Goal: Communication & Community: Ask a question

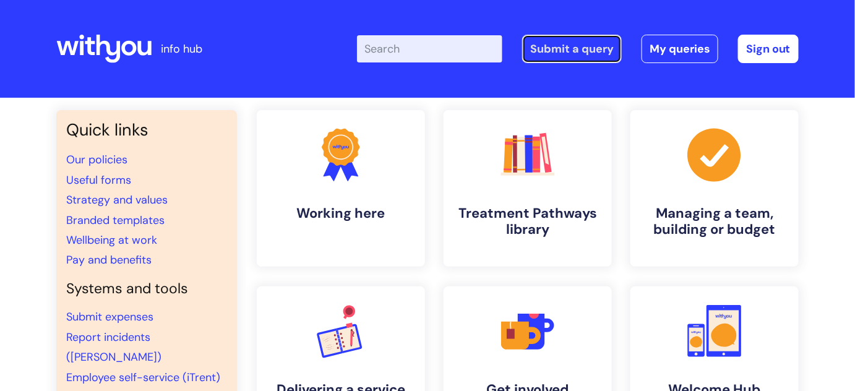
click at [590, 49] on link "Submit a query" at bounding box center [572, 49] width 100 height 28
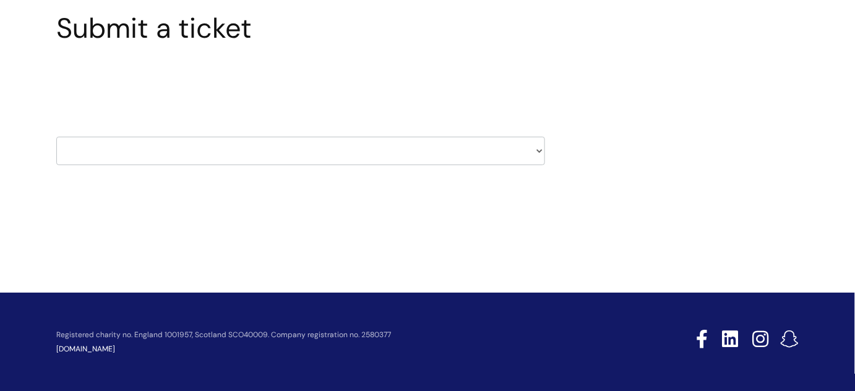
scroll to position [99, 0]
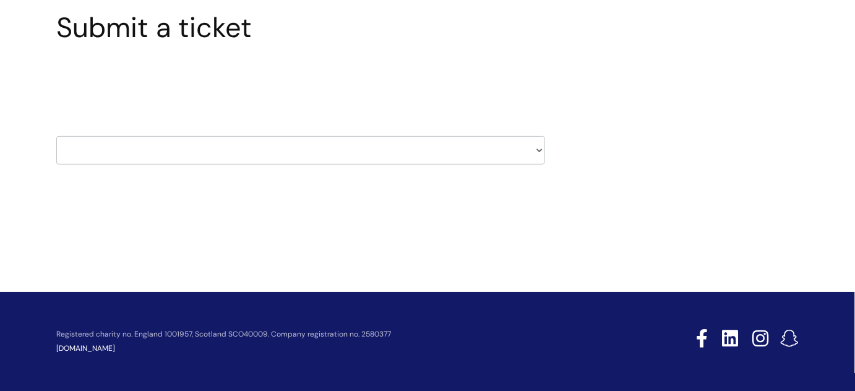
click at [157, 150] on select "HR / People IT and Support Clinical Drug Alerts Finance Accounts Data Support T…" at bounding box center [300, 150] width 488 height 28
select select "pensions"
click at [56, 136] on select "HR / People IT and Support Clinical Drug Alerts Finance Accounts Data Support T…" at bounding box center [300, 150] width 488 height 28
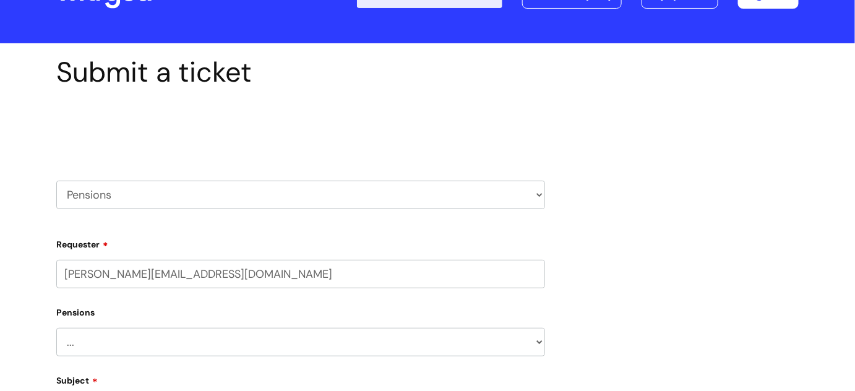
scroll to position [112, 0]
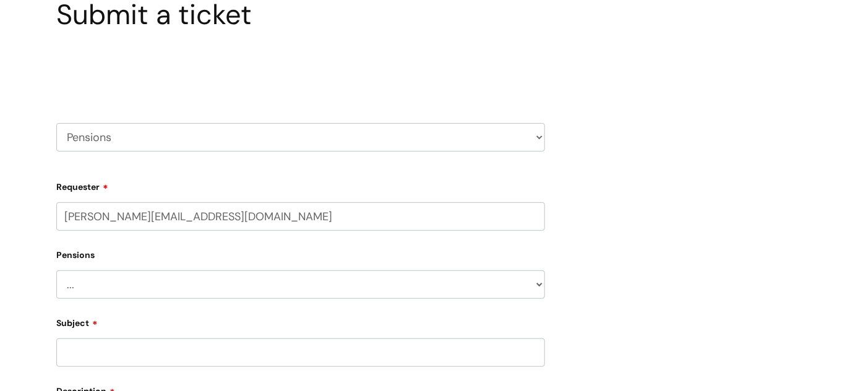
click at [130, 281] on select "... Membership Schemes Pensions" at bounding box center [300, 284] width 488 height 28
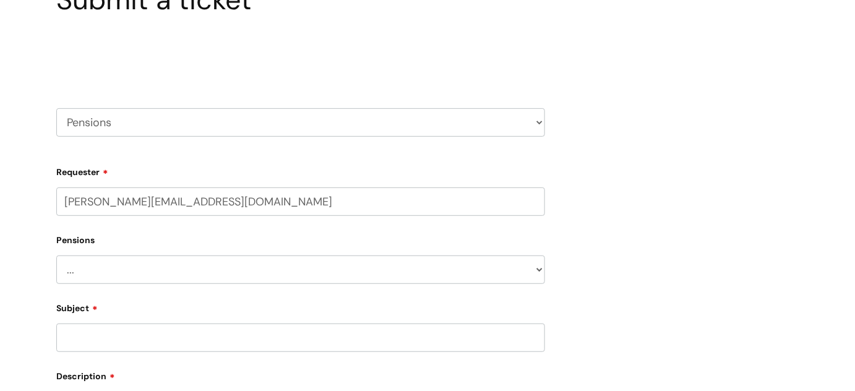
scroll to position [168, 0]
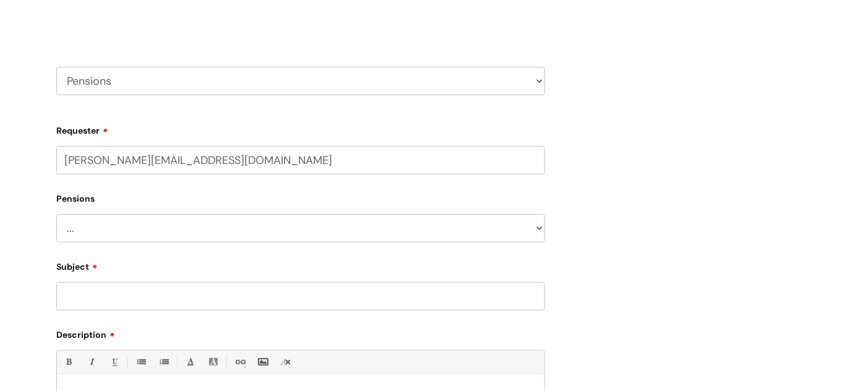
click at [98, 220] on select "... Membership Schemes Pensions" at bounding box center [300, 228] width 488 height 28
select select "Pensions"
click at [56, 214] on select "... Membership Schemes Pensions" at bounding box center [300, 228] width 488 height 28
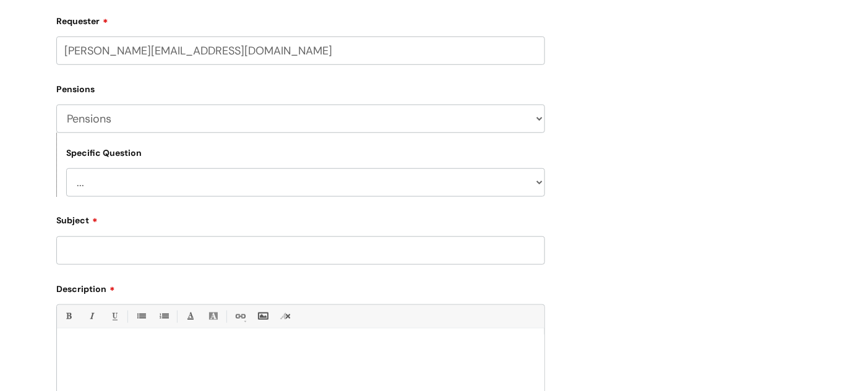
scroll to position [281, 0]
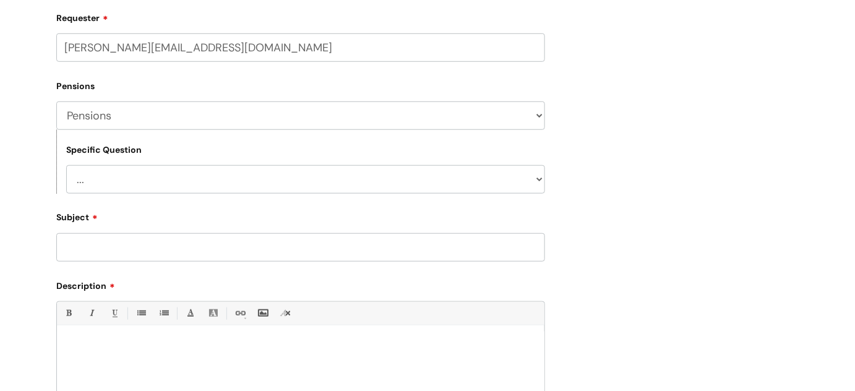
click at [112, 170] on select "... General pension queries Pension joiners and opt outs Pension rate changes" at bounding box center [305, 179] width 479 height 28
select select "General pension queries"
click at [66, 165] on select "... General pension queries Pension joiners and opt outs Pension rate changes" at bounding box center [305, 179] width 479 height 28
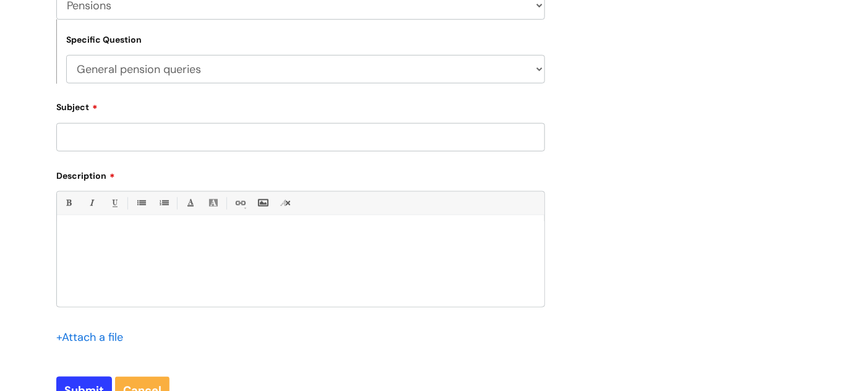
scroll to position [393, 0]
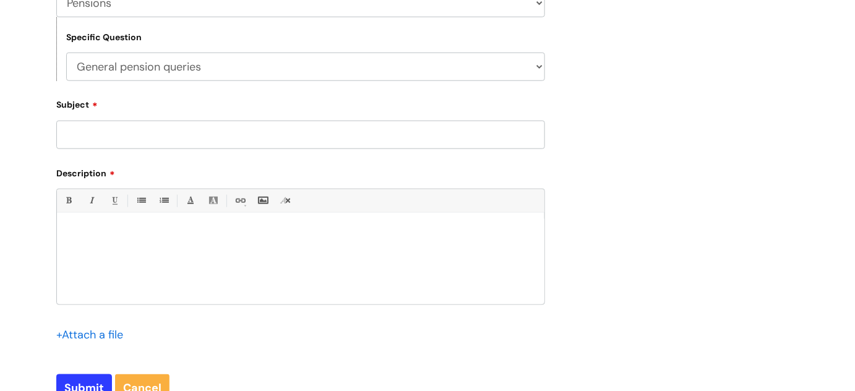
click at [126, 136] on input "Subject" at bounding box center [300, 135] width 488 height 28
click at [135, 141] on input "Subject" at bounding box center [300, 135] width 488 height 28
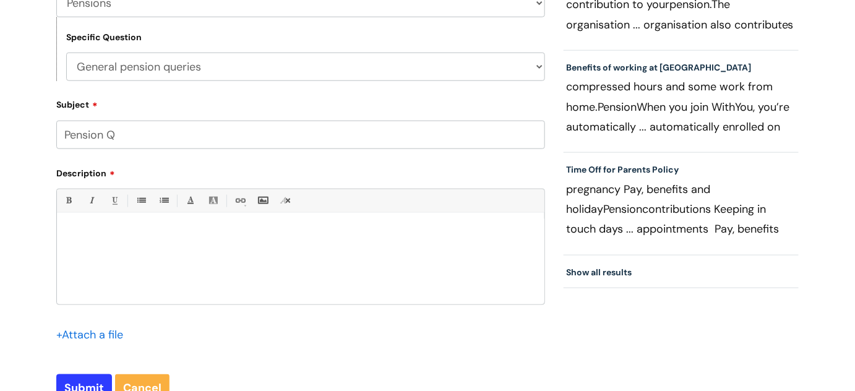
click at [135, 141] on input "Pension Q" at bounding box center [300, 135] width 488 height 28
type input "Pension Query"
click at [102, 268] on div "To enrich screen reader interactions, please activate Accessibility in Grammarl…" at bounding box center [300, 261] width 487 height 85
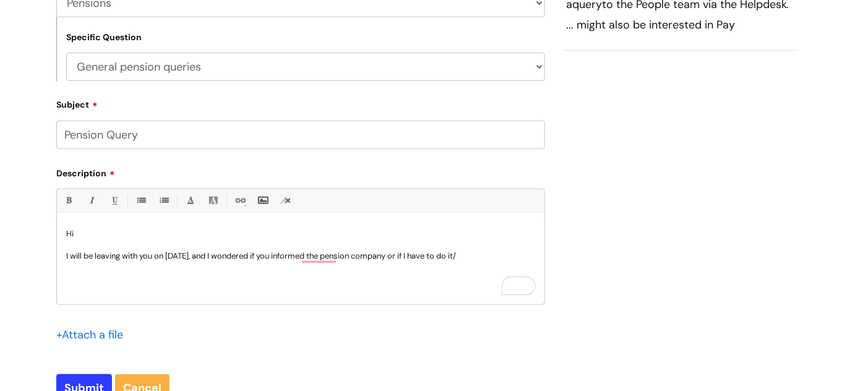
click at [500, 254] on p "I will be leaving with you on [DATE], and I wondered if you informed the pensio…" at bounding box center [300, 255] width 469 height 11
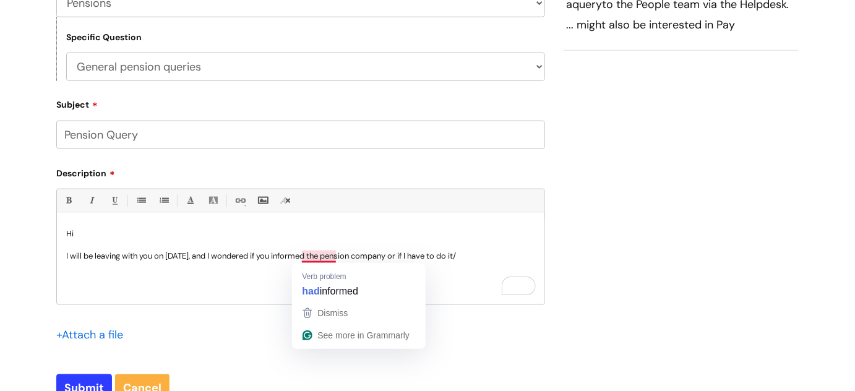
click at [303, 254] on p "I will be leaving with you on [DATE], and I wondered if you informed the pensio…" at bounding box center [300, 255] width 469 height 11
click at [321, 255] on p "I will be leaving with you on [DATE], and I wondered if you informed the pensio…" at bounding box center [300, 255] width 469 height 11
click at [336, 250] on p "I will be leaving with you on [DATE], and I wondered if you informed the pensio…" at bounding box center [300, 255] width 469 height 11
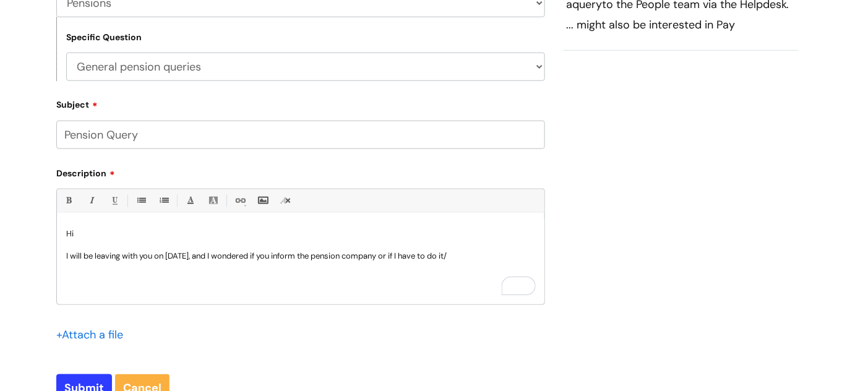
click at [485, 250] on p "I will be leaving with you on [DATE], and I wondered if you inform the pension …" at bounding box center [300, 255] width 469 height 11
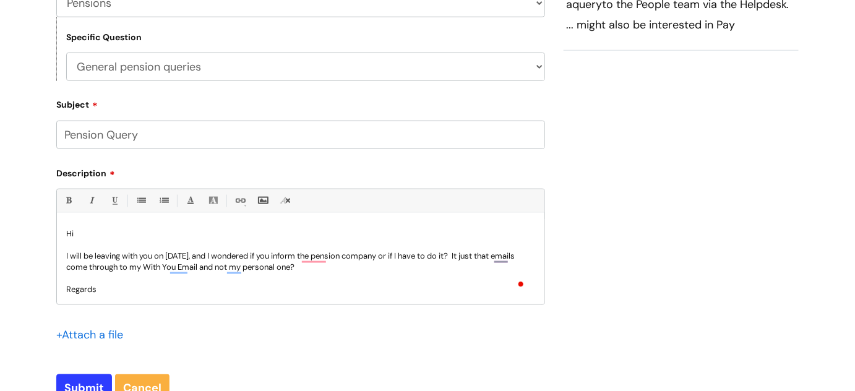
scroll to position [1, 0]
click at [76, 385] on input "Submit" at bounding box center [84, 388] width 56 height 28
type input "Please Wait..."
